Goal: Task Accomplishment & Management: Manage account settings

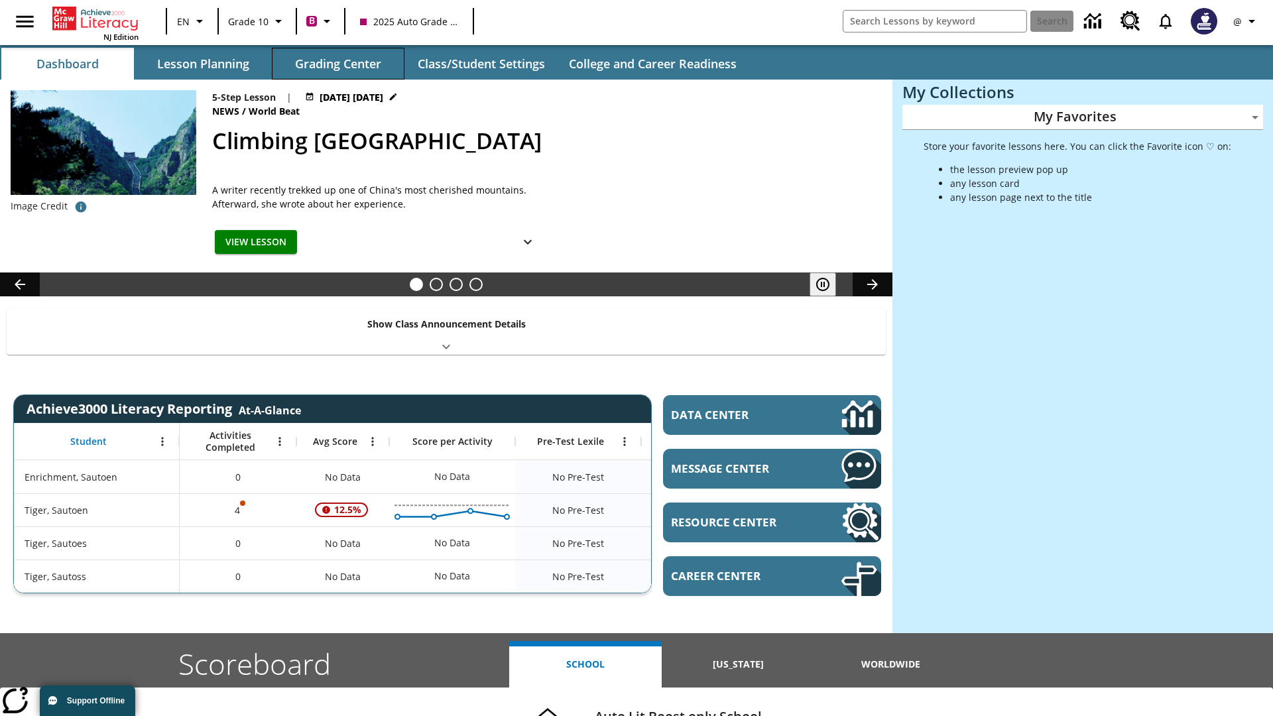
click at [338, 64] on button "Grading Center" at bounding box center [338, 64] width 133 height 32
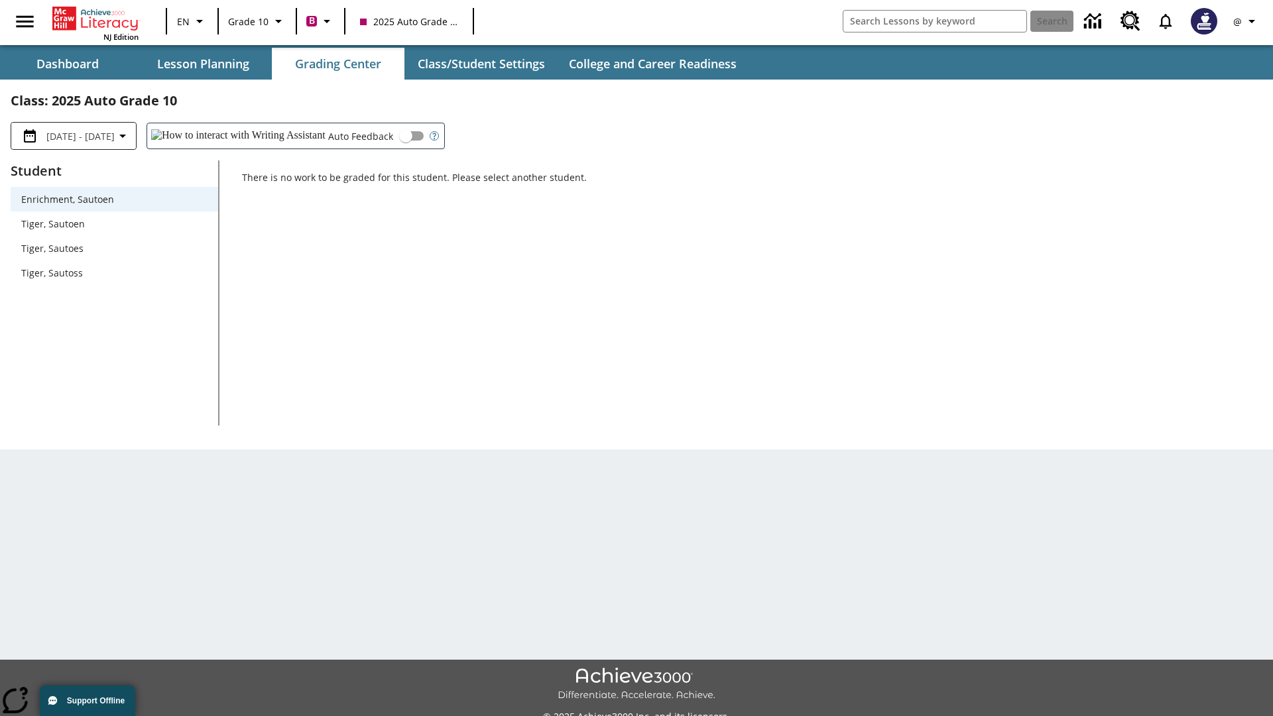
click at [114, 223] on span "Tiger, Sautoen" at bounding box center [114, 224] width 186 height 14
click at [368, 136] on input "Auto Feedback" at bounding box center [406, 135] width 76 height 25
checkbox input "true"
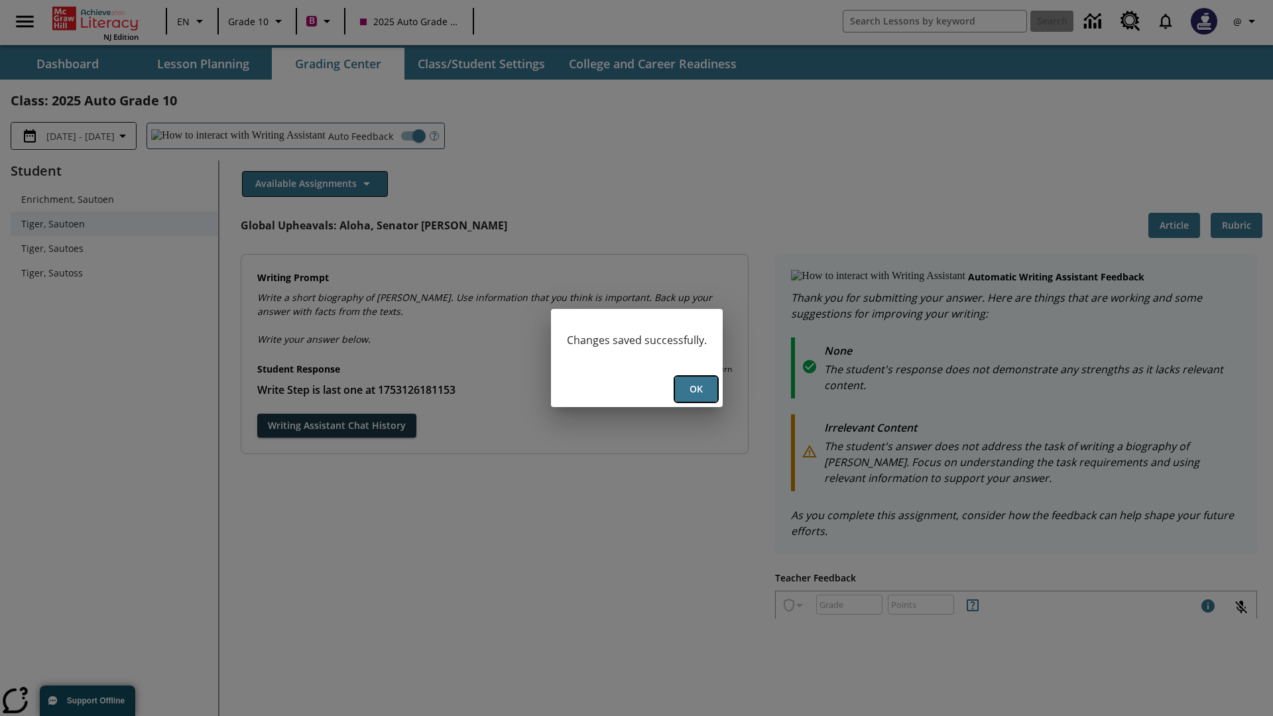
click at [695, 389] on button "Ok" at bounding box center [696, 389] width 42 height 26
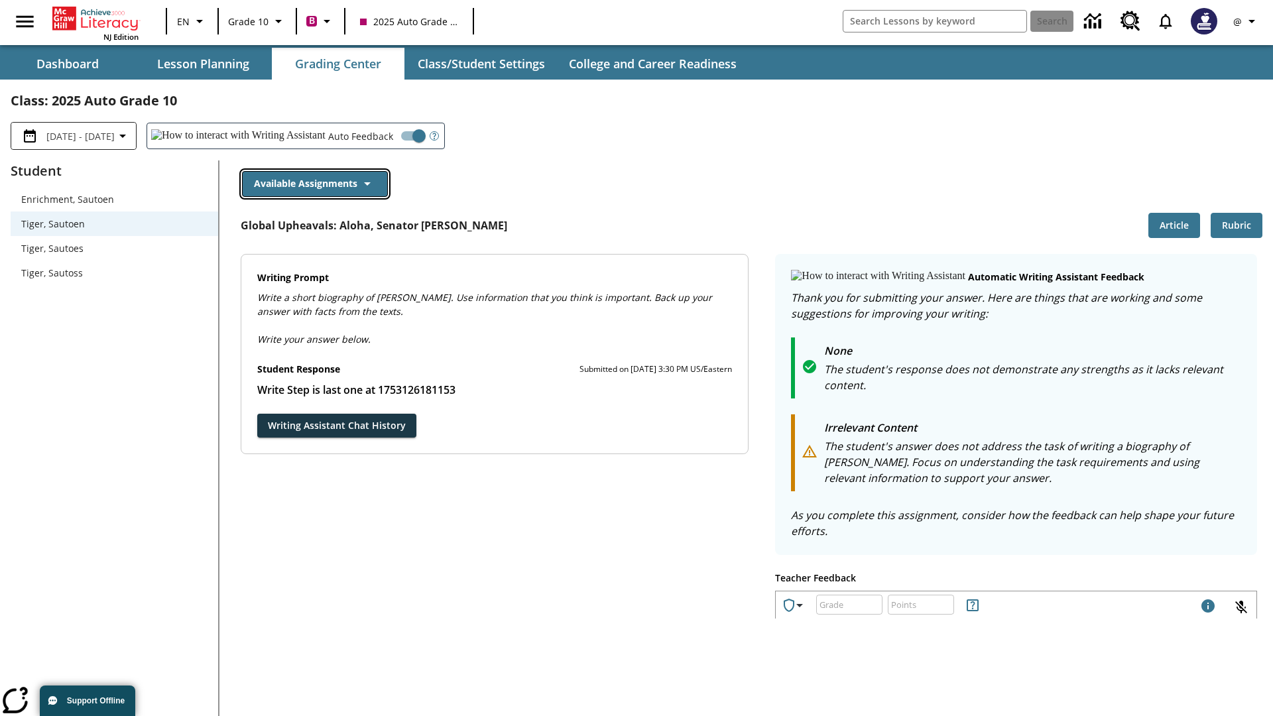
click at [314, 184] on button "Available Assignments" at bounding box center [315, 184] width 146 height 26
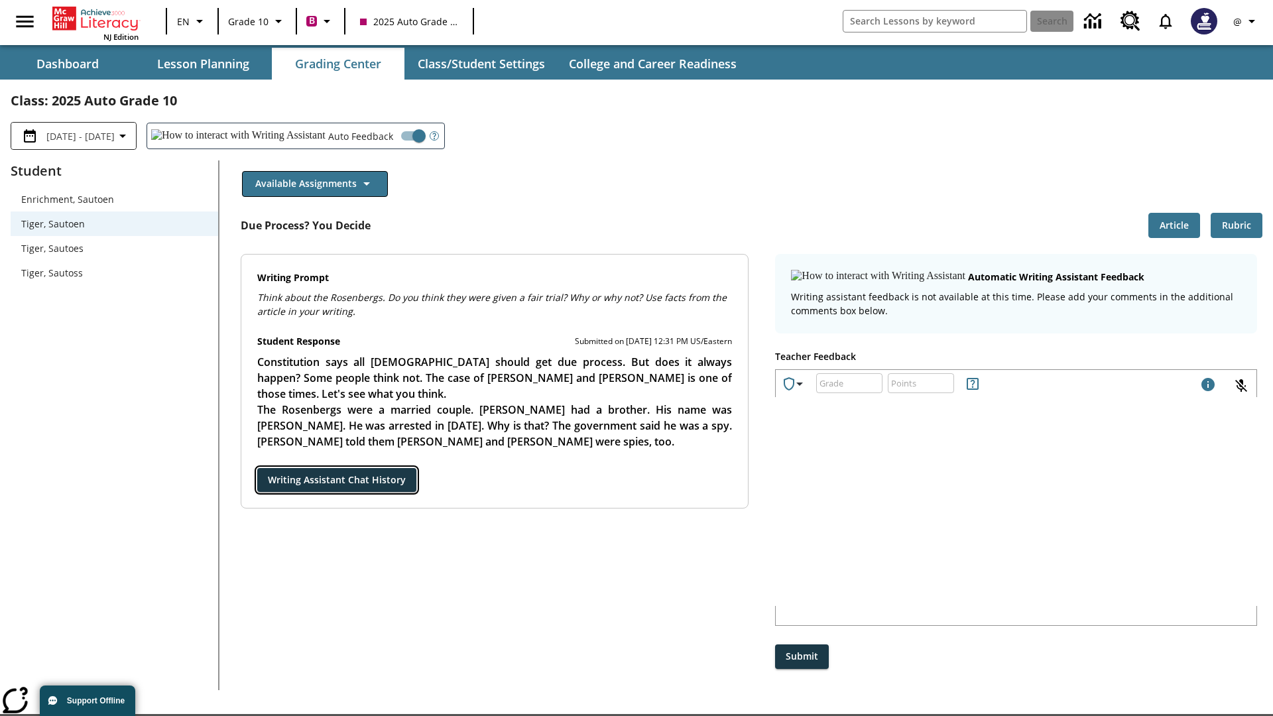
click at [257, 468] on button "Writing Assistant Chat History" at bounding box center [336, 480] width 159 height 25
